Goal: Find specific page/section: Find specific page/section

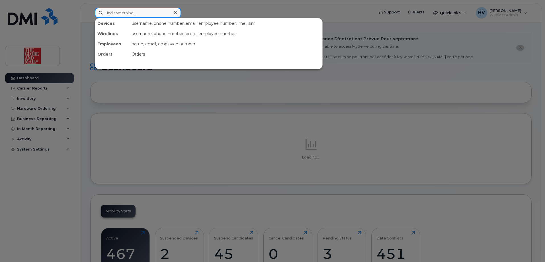
click at [124, 13] on input at bounding box center [138, 13] width 86 height 10
paste input "pbrethour"
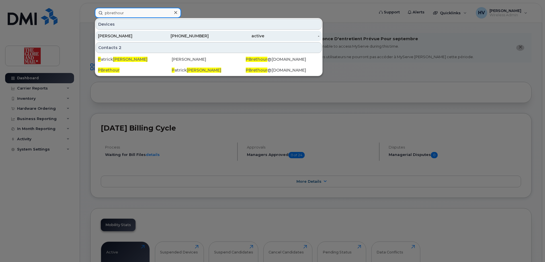
type input "pbrethour"
click at [126, 38] on div "[PERSON_NAME]" at bounding box center [126, 36] width 56 height 6
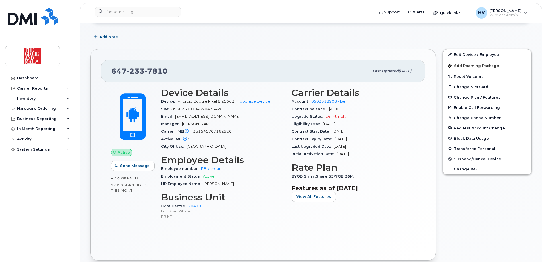
scroll to position [85, 0]
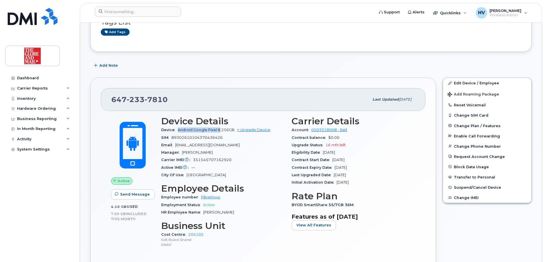
drag, startPoint x: 178, startPoint y: 130, endPoint x: 219, endPoint y: 130, distance: 40.7
click at [219, 130] on span "Android Google Pixel 8 256GB" at bounding box center [206, 130] width 57 height 4
copy span "Android Google Pixel 8"
